Goal: Navigation & Orientation: Understand site structure

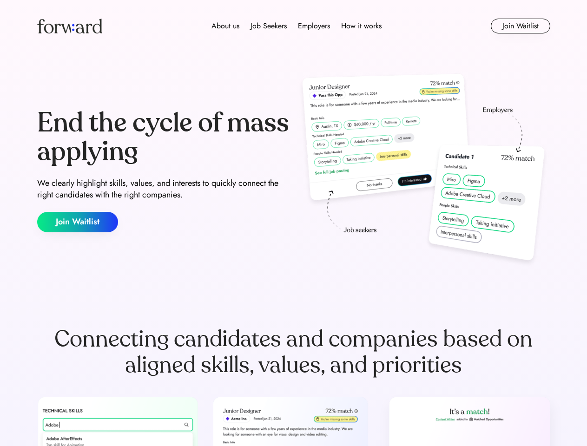
click at [293, 223] on div "End the cycle of mass applying We clearly highlight skills, values, and interes…" at bounding box center [293, 171] width 513 height 200
click at [294, 26] on div "About us Job Seekers Employers How it works" at bounding box center [296, 25] width 366 height 11
click at [70, 26] on img at bounding box center [69, 26] width 65 height 15
click at [297, 26] on div "About us Job Seekers Employers How it works" at bounding box center [296, 25] width 366 height 11
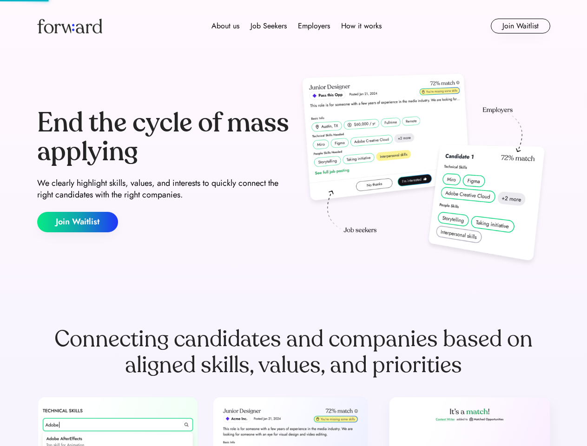
click at [225, 26] on div "About us" at bounding box center [225, 25] width 28 height 11
click at [269, 26] on div "Job Seekers" at bounding box center [269, 25] width 36 height 11
click at [314, 26] on div "Employers" at bounding box center [314, 25] width 32 height 11
click at [361, 26] on div "How it works" at bounding box center [361, 25] width 40 height 11
